Goal: Task Accomplishment & Management: Use online tool/utility

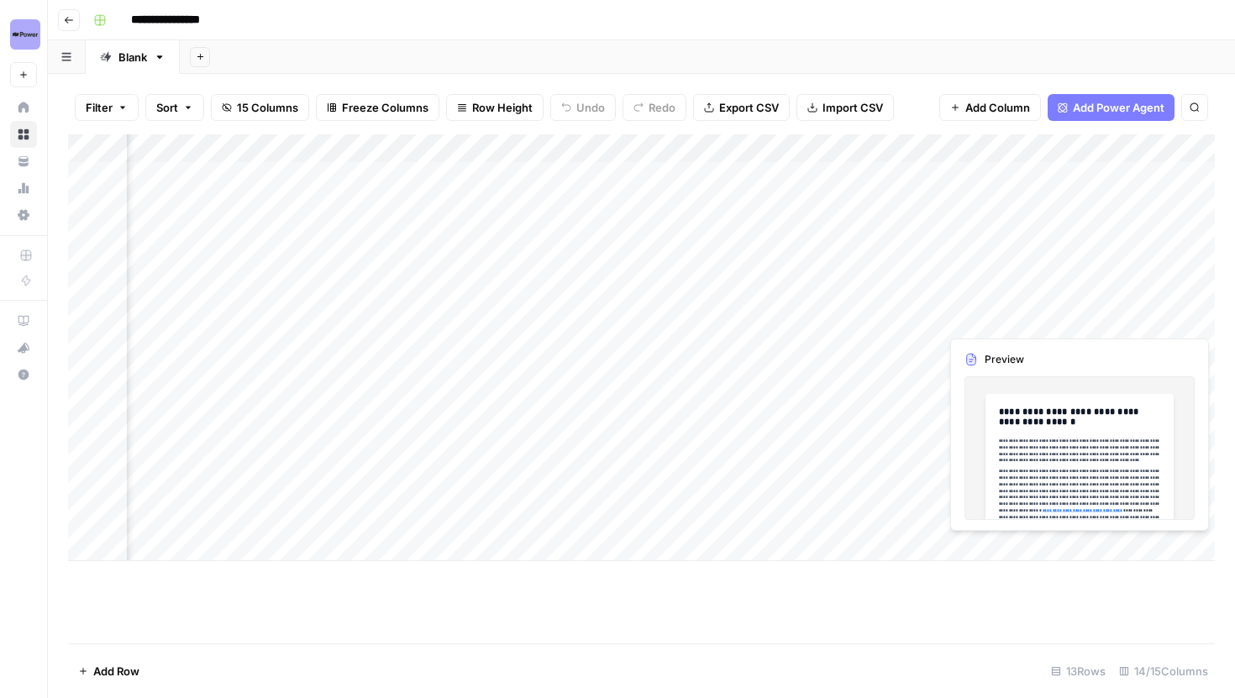
scroll to position [0, 1369]
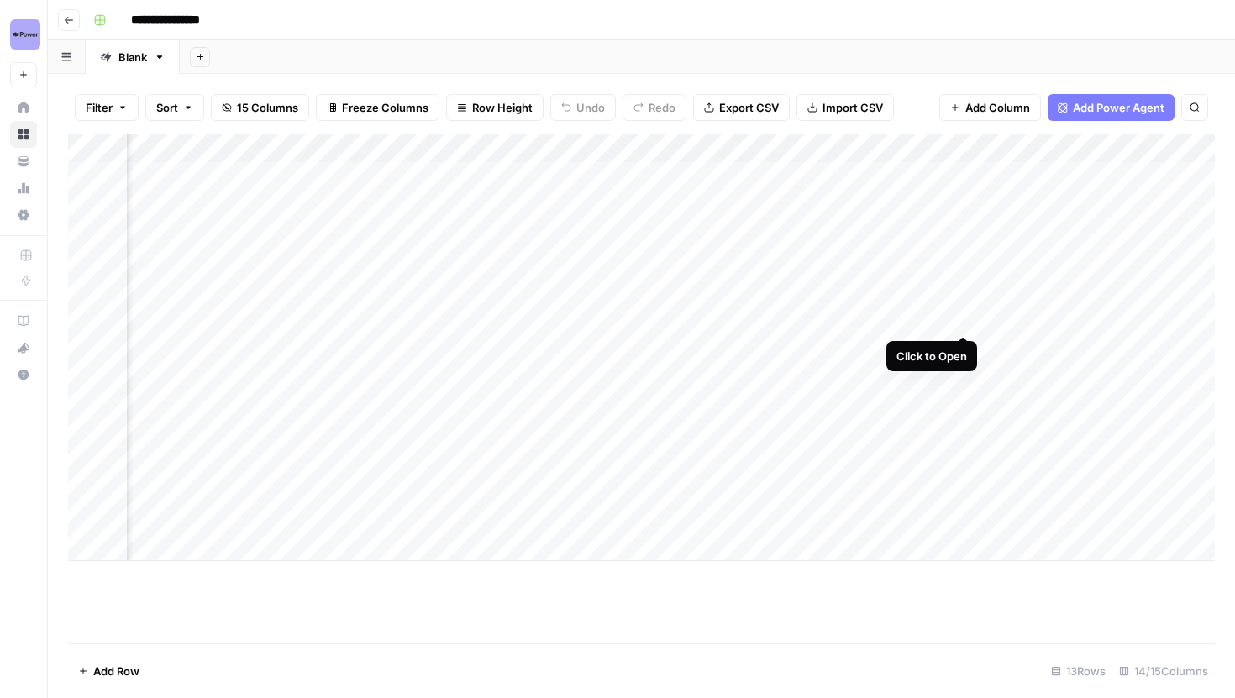
click at [961, 317] on div "Add Column" at bounding box center [641, 347] width 1147 height 427
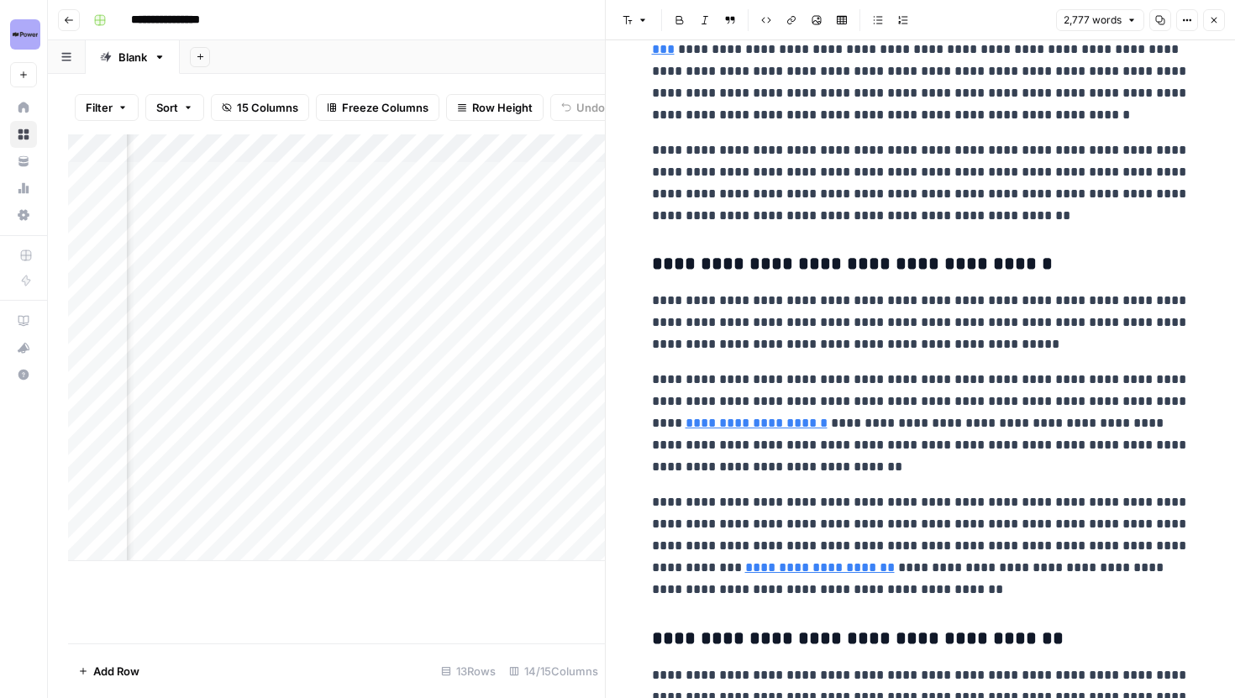
scroll to position [539, 0]
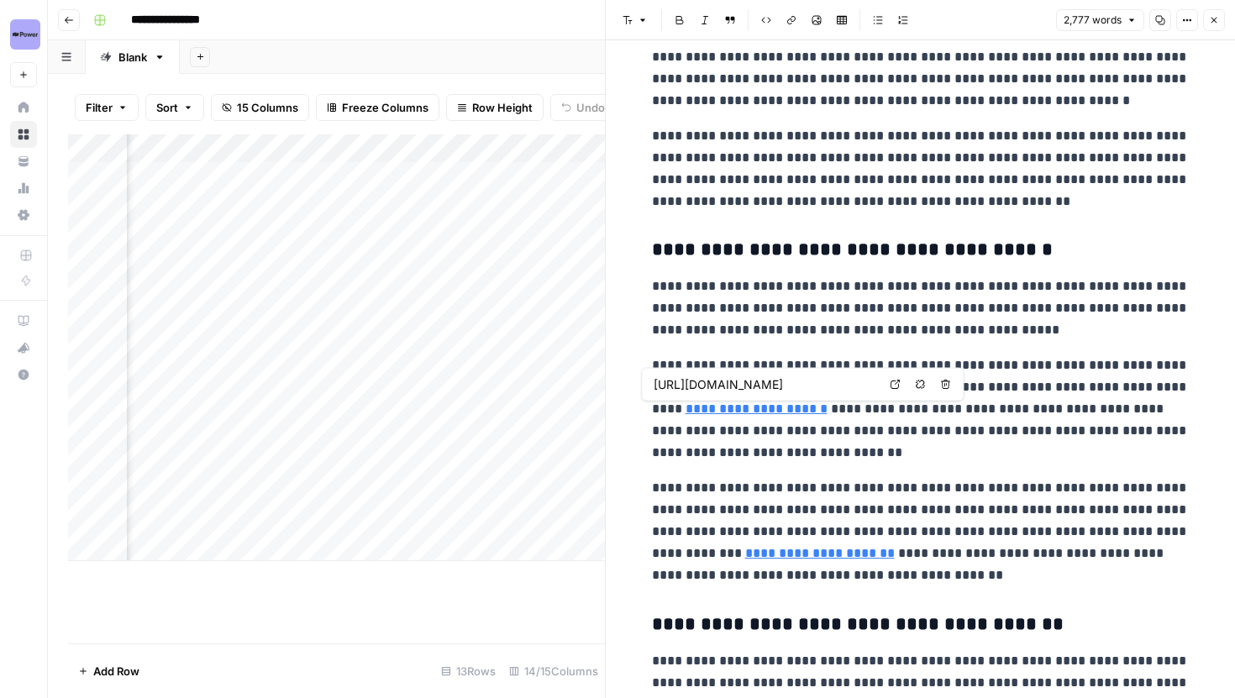
click at [891, 385] on icon at bounding box center [895, 384] width 9 height 9
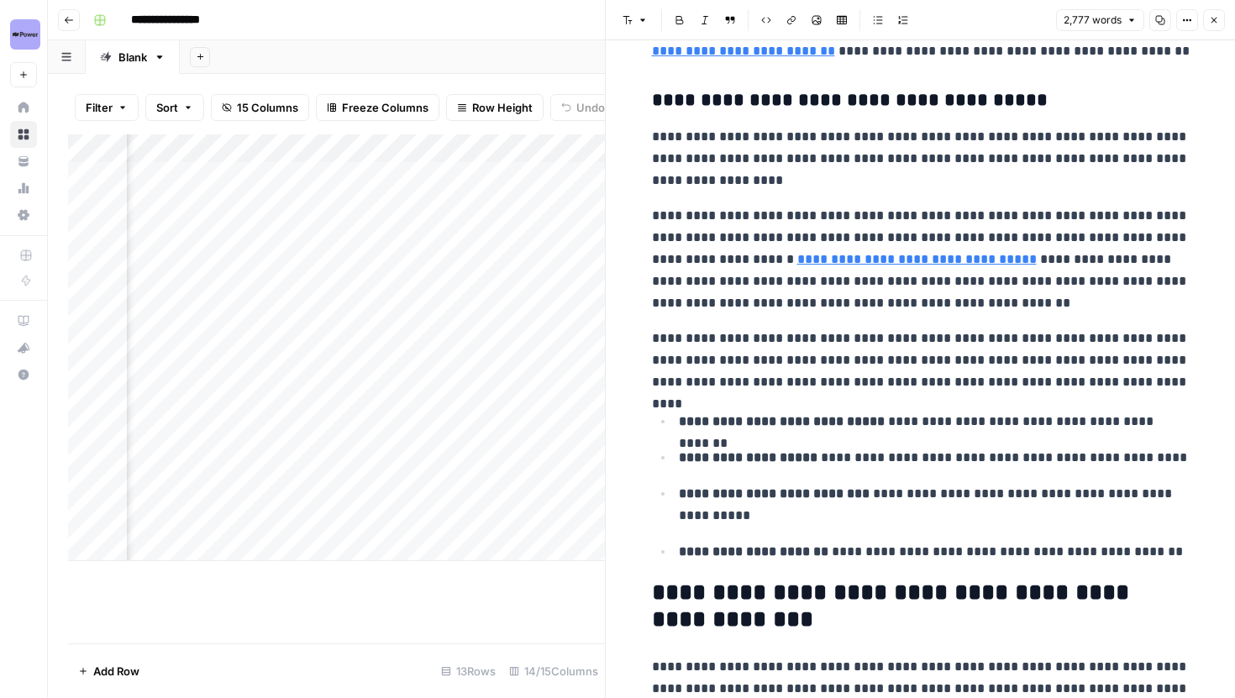
scroll to position [2047, 0]
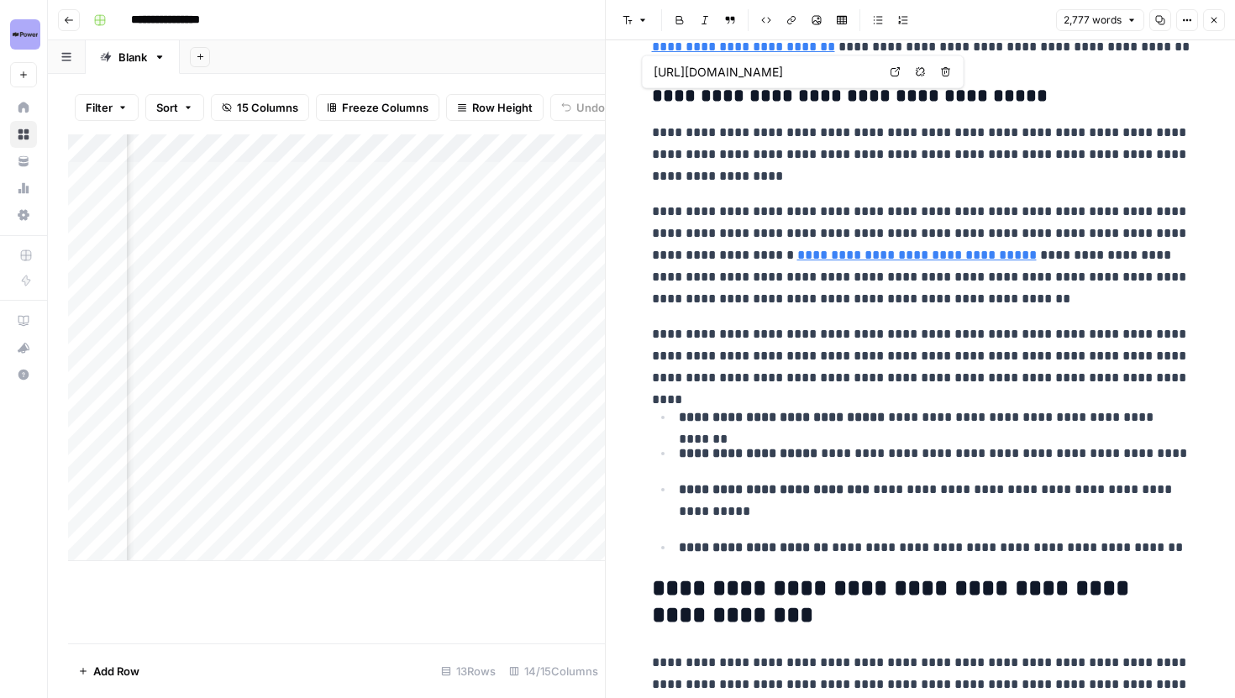
click at [903, 74] on link "Open in a new tab" at bounding box center [896, 72] width 22 height 22
click at [841, 213] on p "**********" at bounding box center [921, 255] width 538 height 109
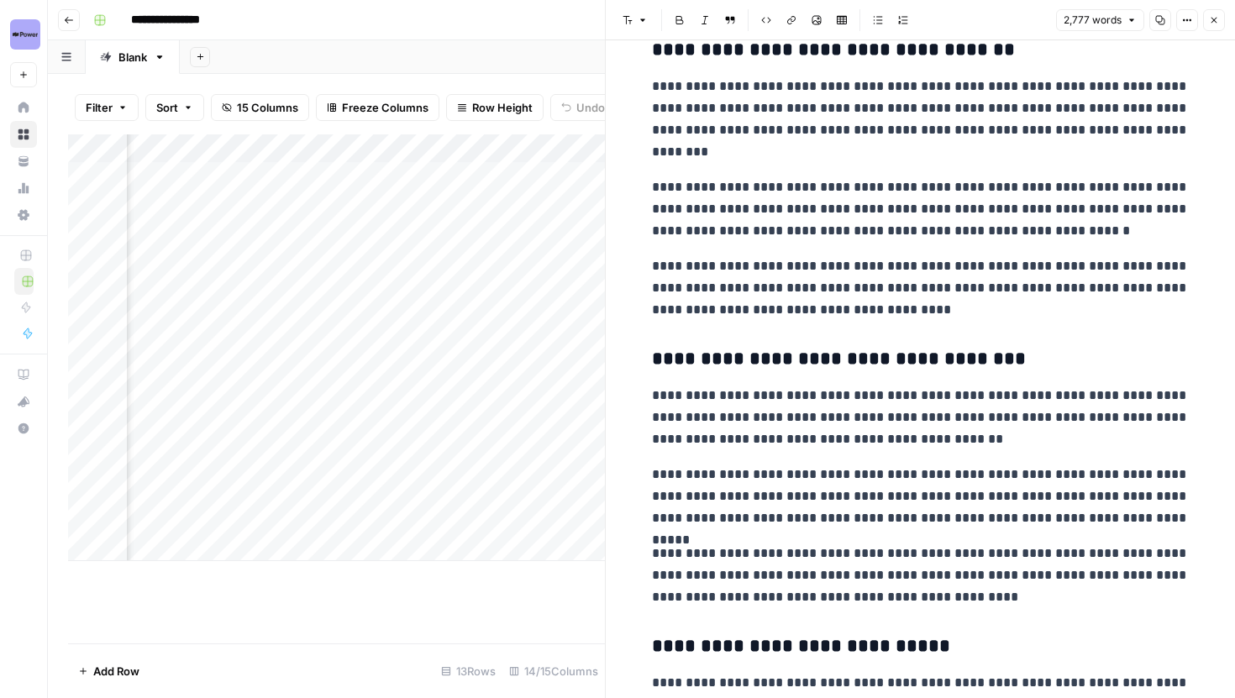
scroll to position [4465, 0]
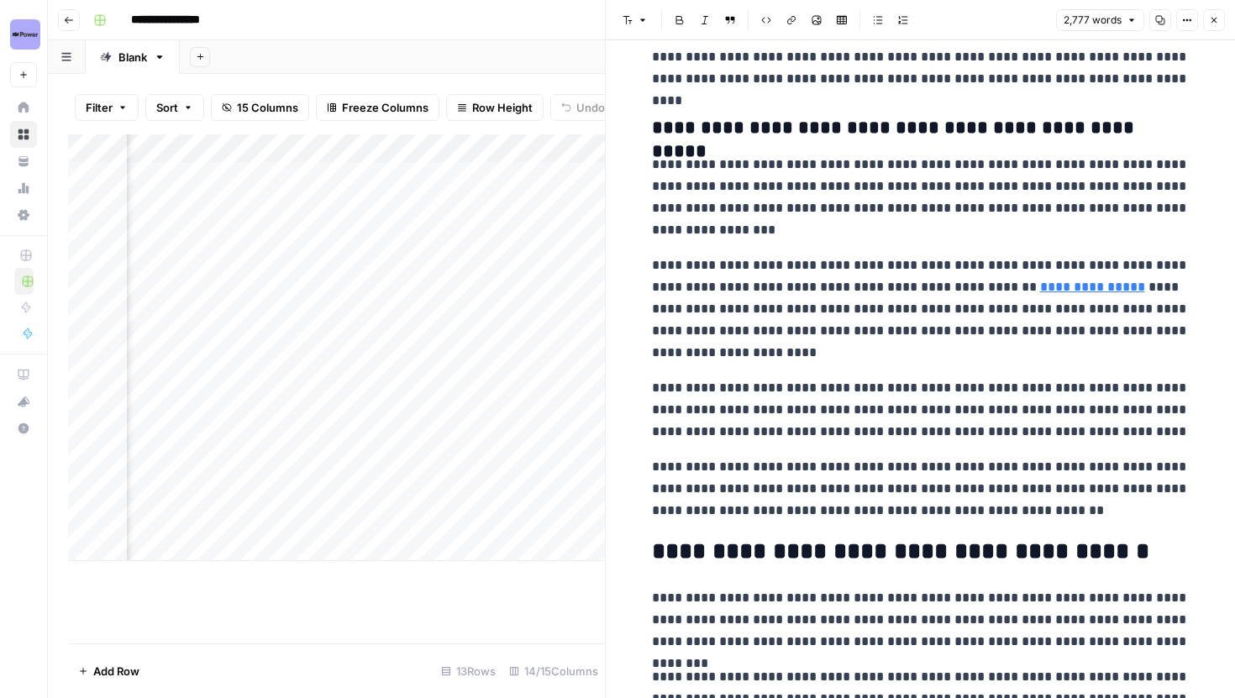
click at [1218, 21] on icon "button" at bounding box center [1214, 20] width 10 height 10
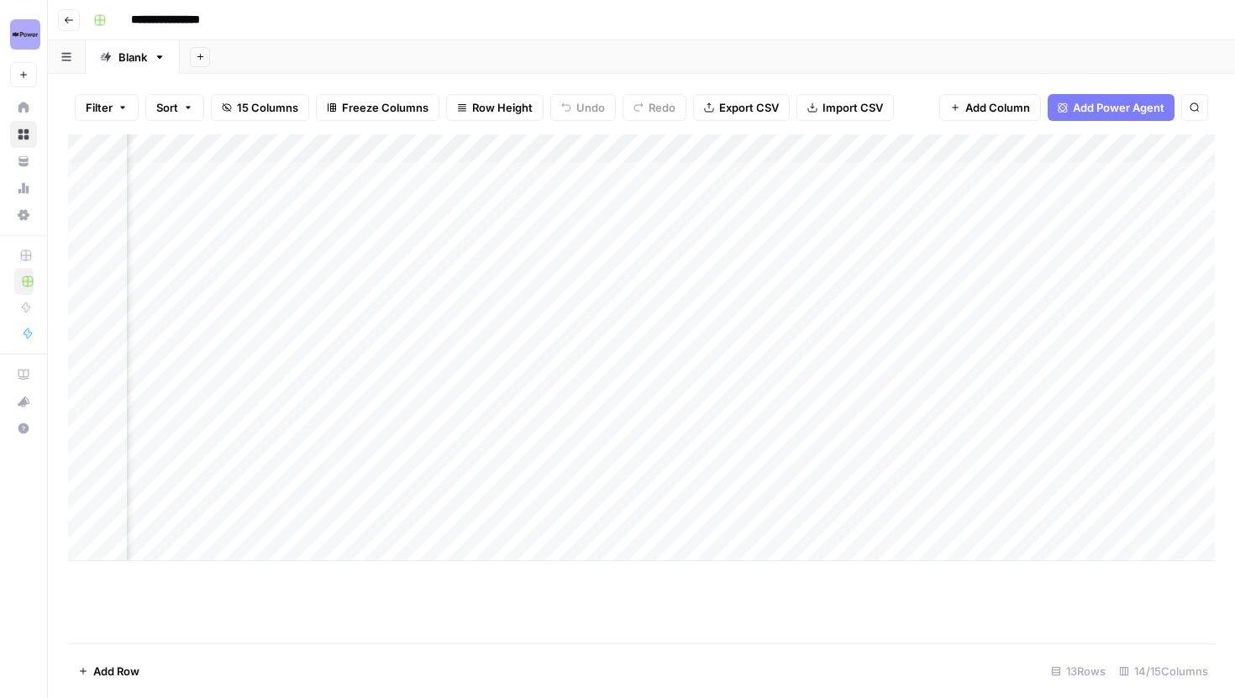
scroll to position [0, 1531]
click at [738, 174] on div "Add Column" at bounding box center [641, 347] width 1147 height 427
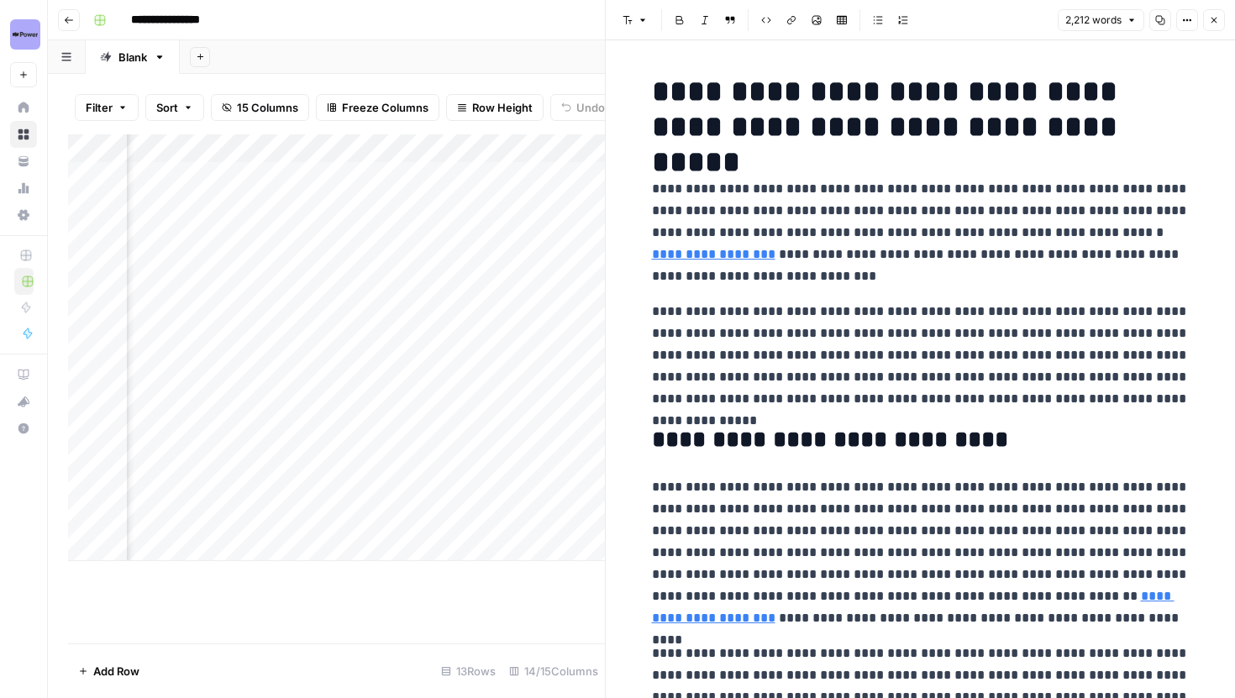
scroll to position [0, 1849]
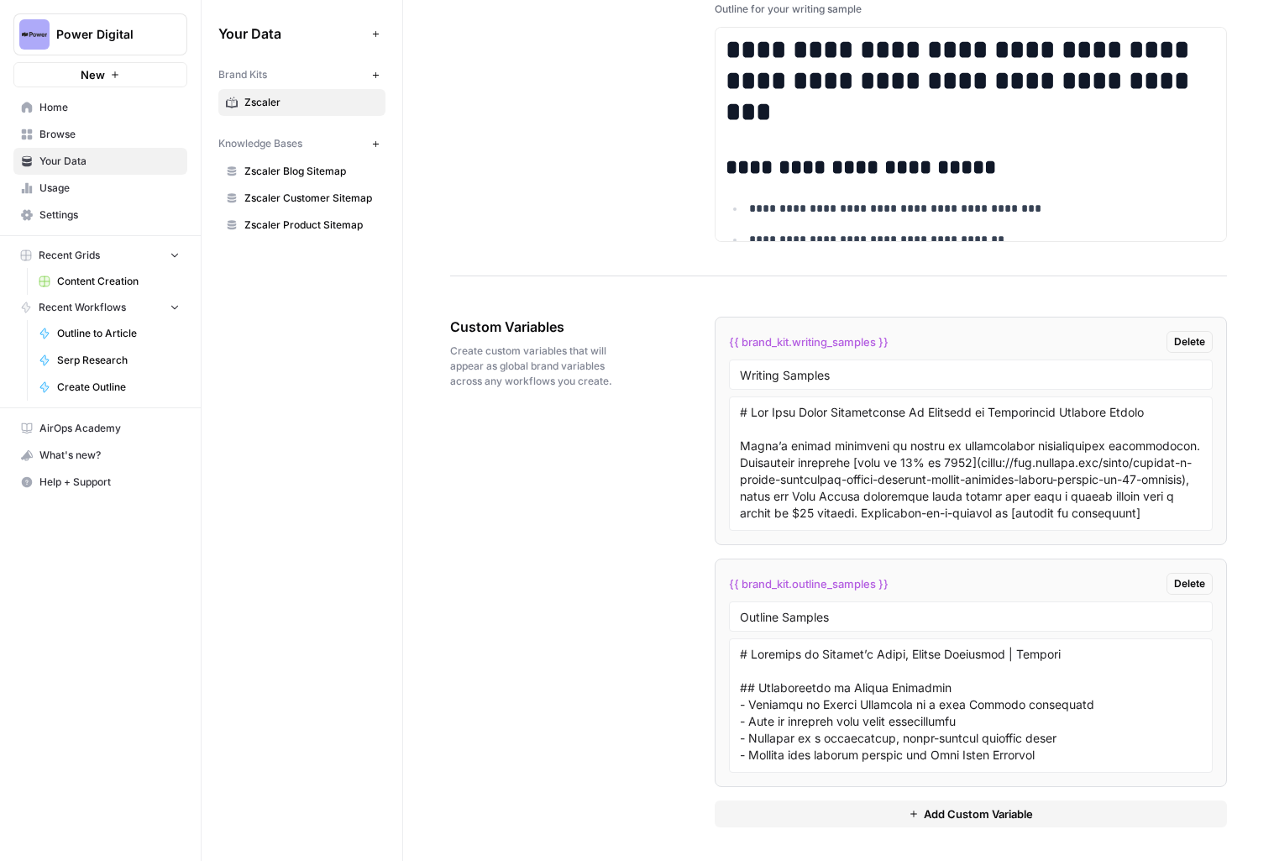
scroll to position [14230, 0]
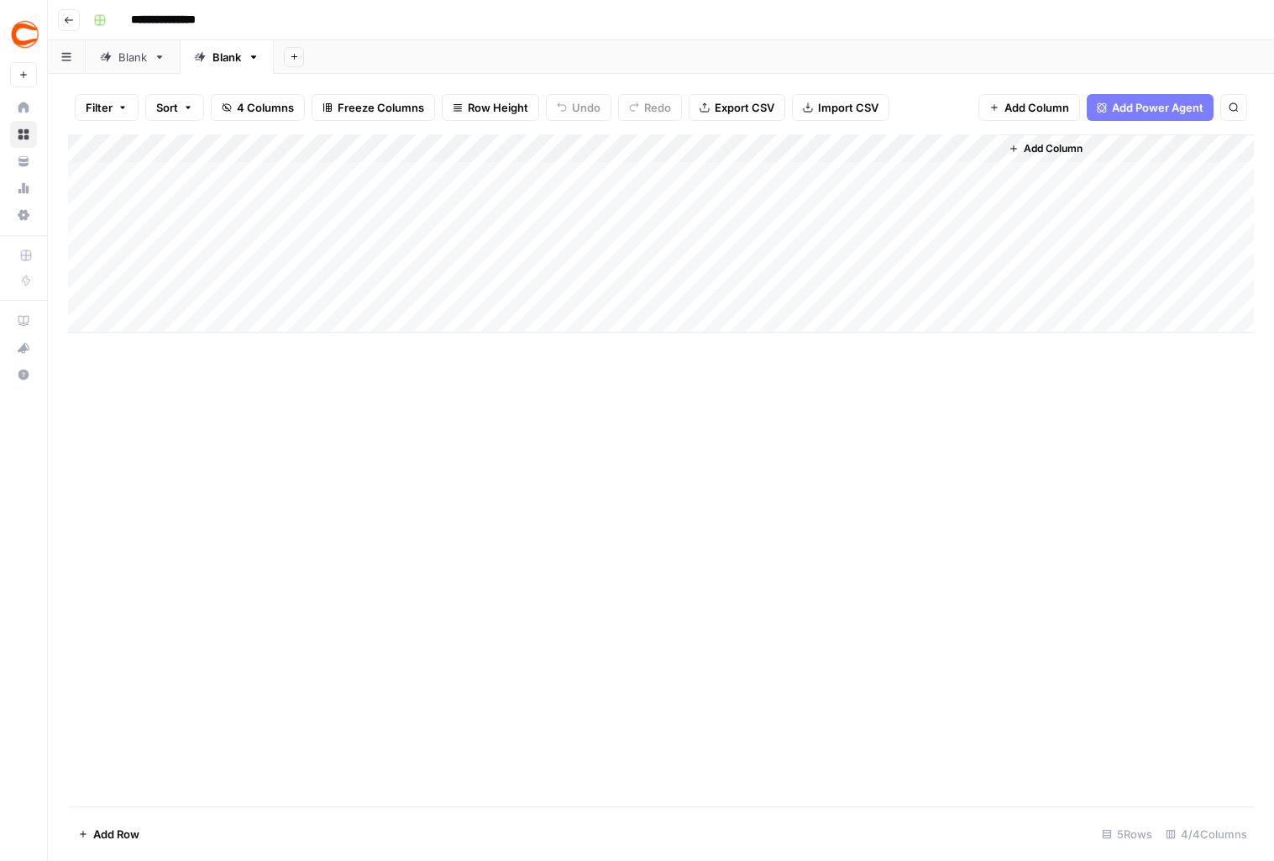
click at [830, 173] on div "Add Column" at bounding box center [661, 233] width 1186 height 198
click at [980, 176] on div "Add Column" at bounding box center [661, 233] width 1186 height 198
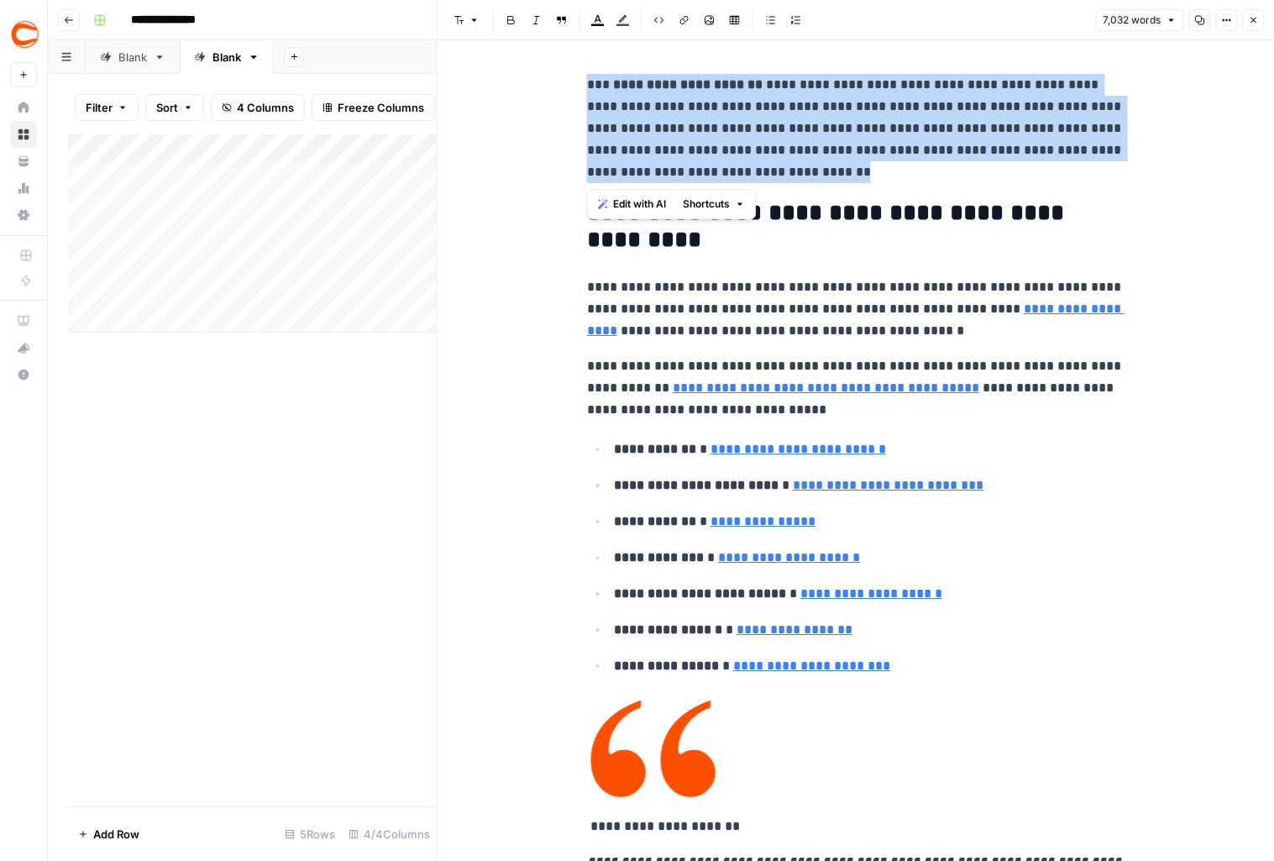
drag, startPoint x: 587, startPoint y: 82, endPoint x: 906, endPoint y: 171, distance: 331.4
click at [906, 171] on p "**********" at bounding box center [856, 128] width 538 height 109
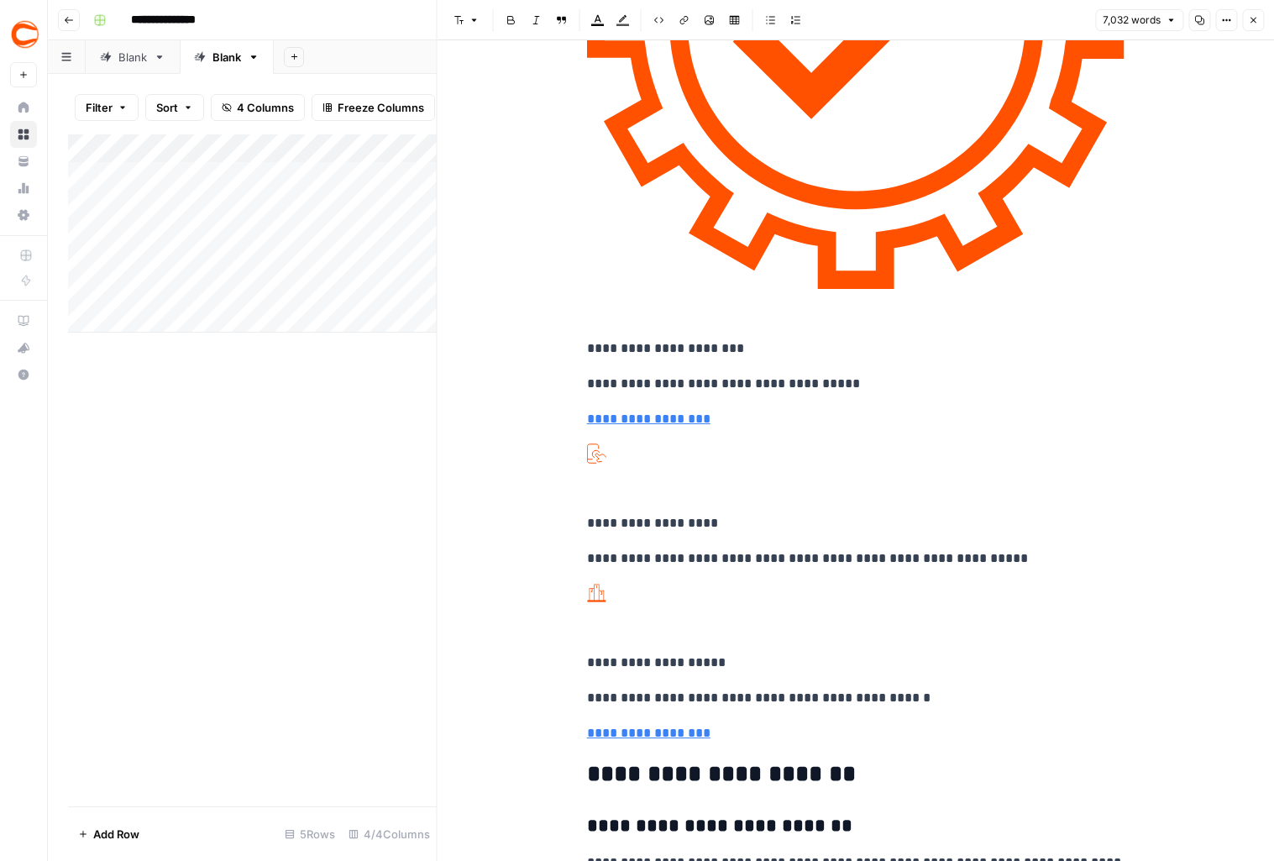
scroll to position [38683, 0]
